Goal: Find specific page/section: Find specific page/section

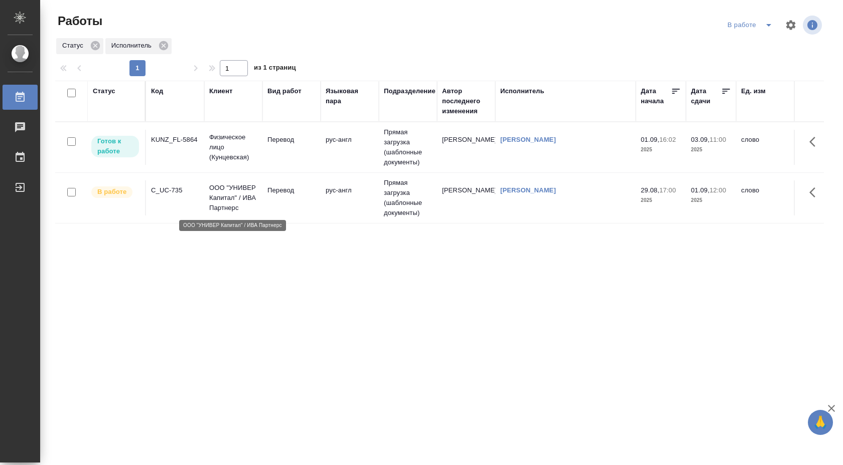
click at [237, 202] on p "ООО "УНИВЕР Капитал" / ИВА Партнерс" at bounding box center [233, 198] width 48 height 30
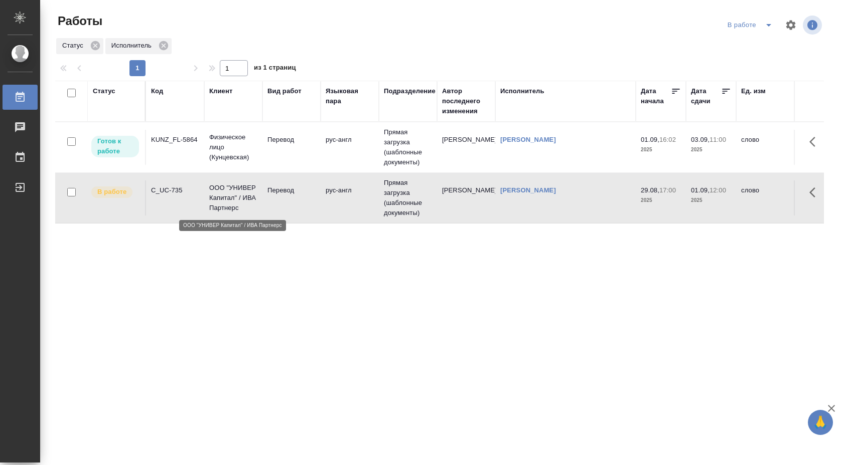
click at [237, 202] on p "ООО "УНИВЕР Капитал" / ИВА Партнерс" at bounding box center [233, 198] width 48 height 30
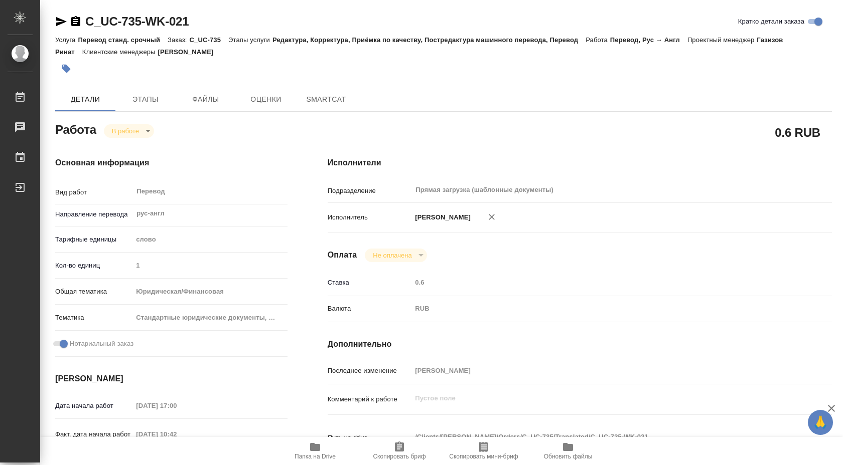
type textarea "x"
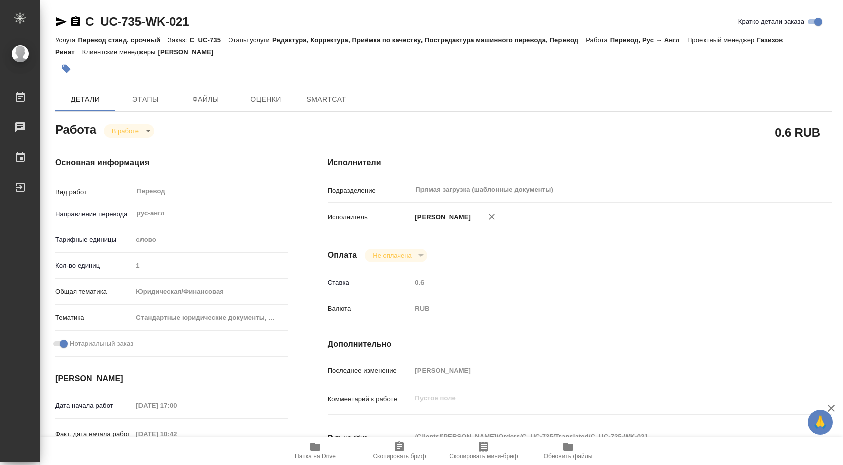
type textarea "x"
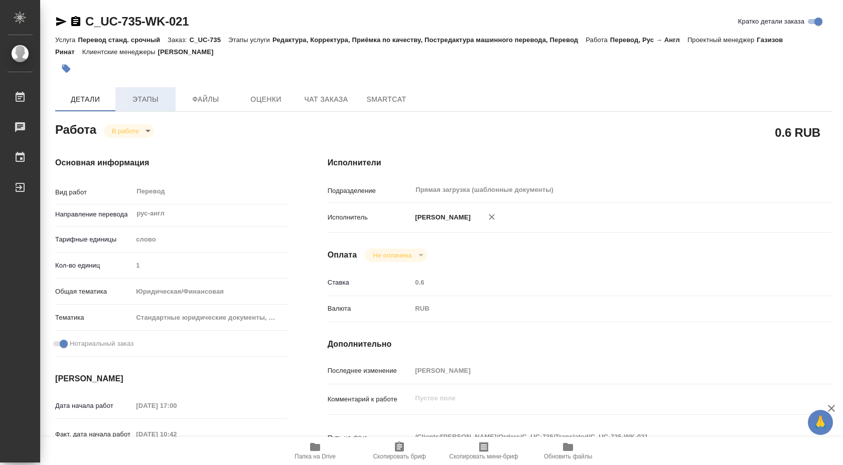
type textarea "x"
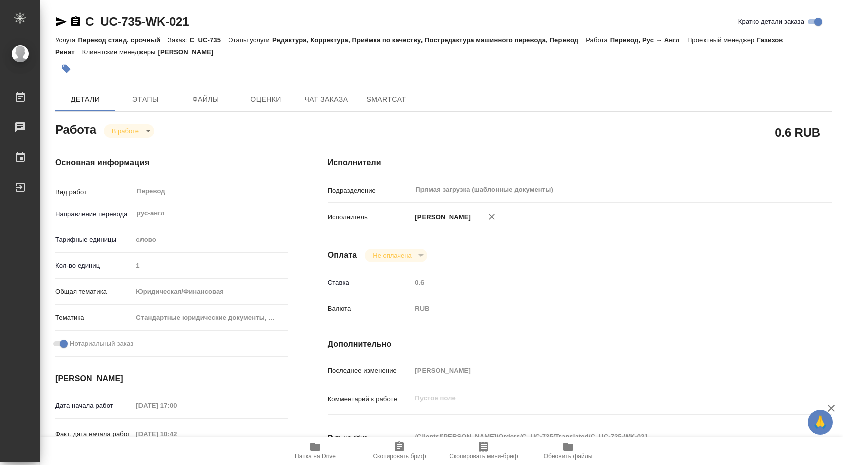
click at [320, 446] on icon "button" at bounding box center [315, 447] width 12 height 12
type textarea "x"
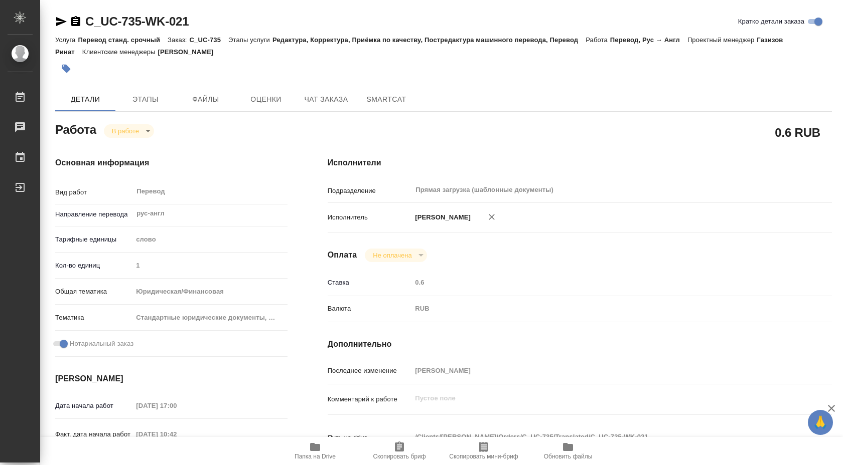
type textarea "x"
click at [320, 446] on icon "button" at bounding box center [315, 447] width 12 height 12
click at [153, 98] on span "Этапы" at bounding box center [145, 99] width 48 height 13
